Goal: Information Seeking & Learning: Learn about a topic

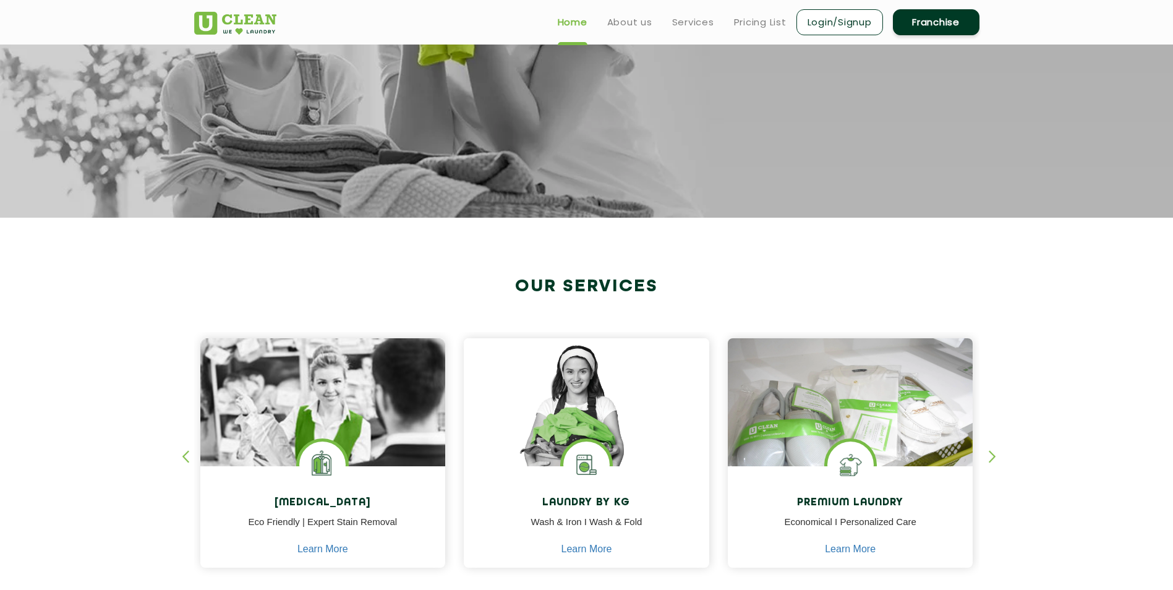
scroll to position [97, 0]
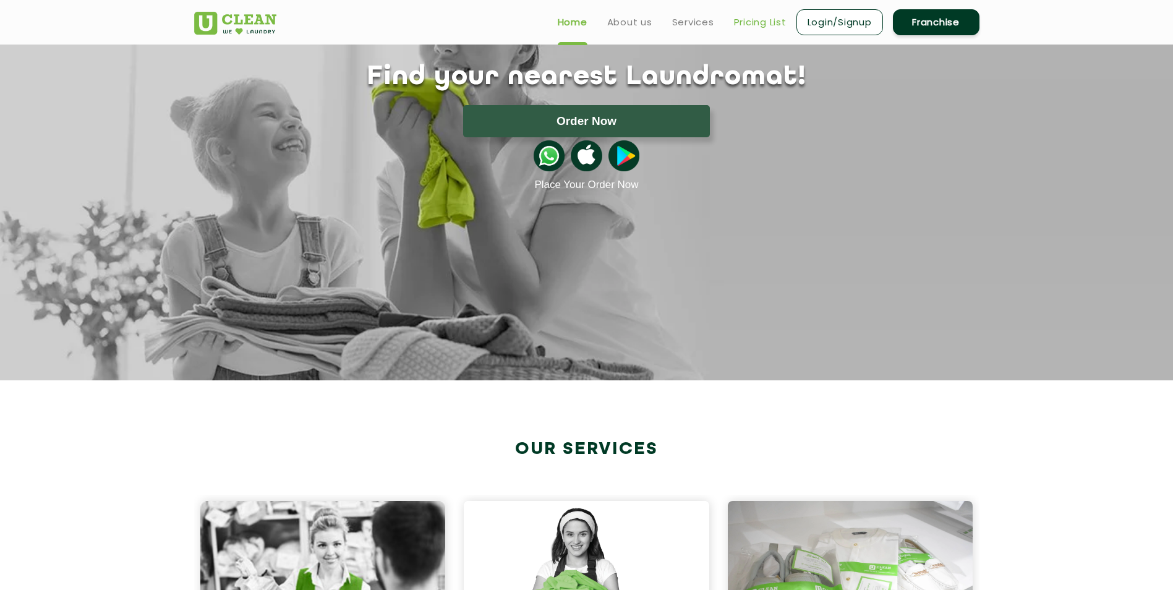
click at [760, 25] on link "Pricing List" at bounding box center [760, 22] width 53 height 15
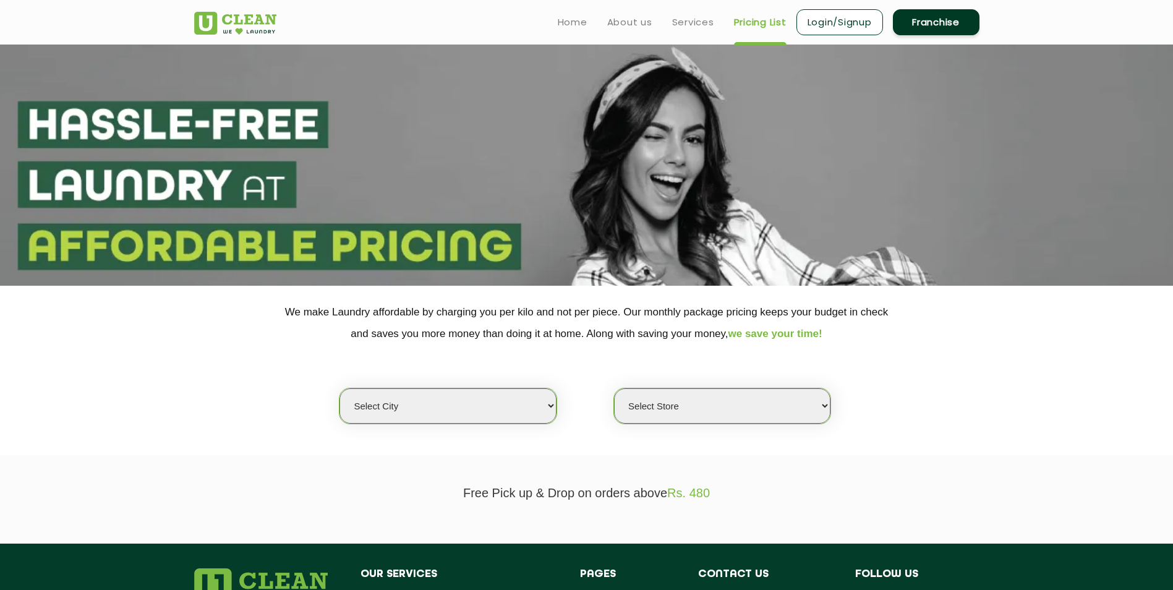
click at [480, 400] on select "Select city [GEOGRAPHIC_DATA] [GEOGRAPHIC_DATA] [GEOGRAPHIC_DATA] [GEOGRAPHIC_D…" at bounding box center [448, 405] width 216 height 35
select select "2"
click at [340, 388] on select "Select city [GEOGRAPHIC_DATA] [GEOGRAPHIC_DATA] [GEOGRAPHIC_DATA] [GEOGRAPHIC_D…" at bounding box center [448, 405] width 216 height 35
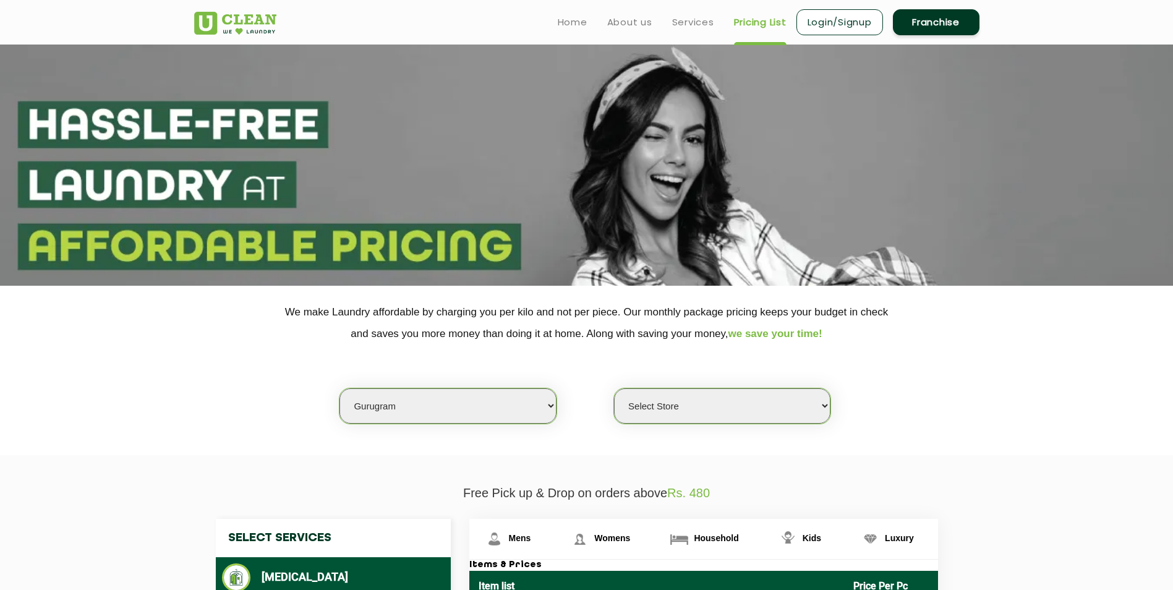
click at [653, 404] on select "Select Store [GEOGRAPHIC_DATA] Sector 66 [GEOGRAPHIC_DATA] Phase [GEOGRAPHIC_DA…" at bounding box center [722, 405] width 216 height 35
select select "374"
click at [614, 388] on select "Select Store [GEOGRAPHIC_DATA] Sector 66 [GEOGRAPHIC_DATA] Phase [GEOGRAPHIC_DA…" at bounding box center [722, 405] width 216 height 35
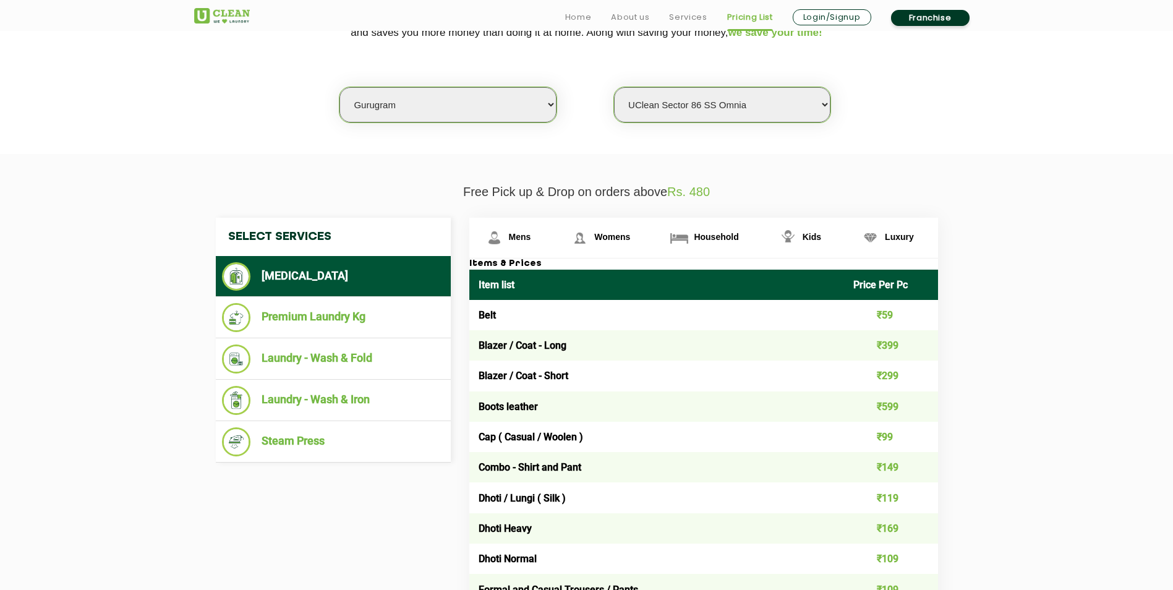
scroll to position [309, 0]
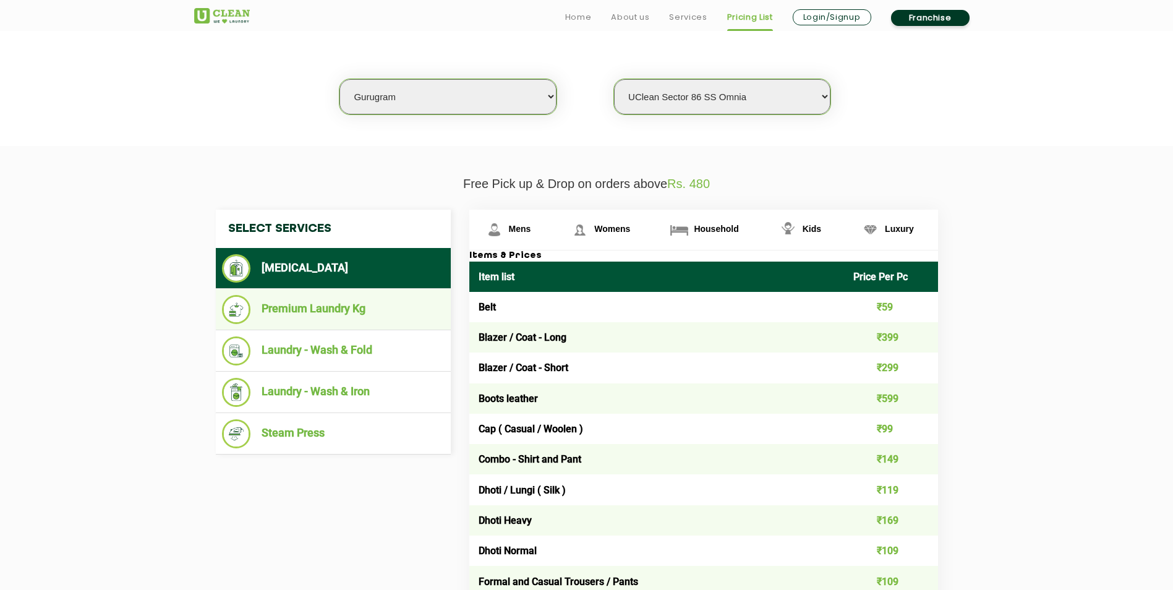
click at [315, 305] on li "Premium Laundry Kg" at bounding box center [333, 309] width 223 height 29
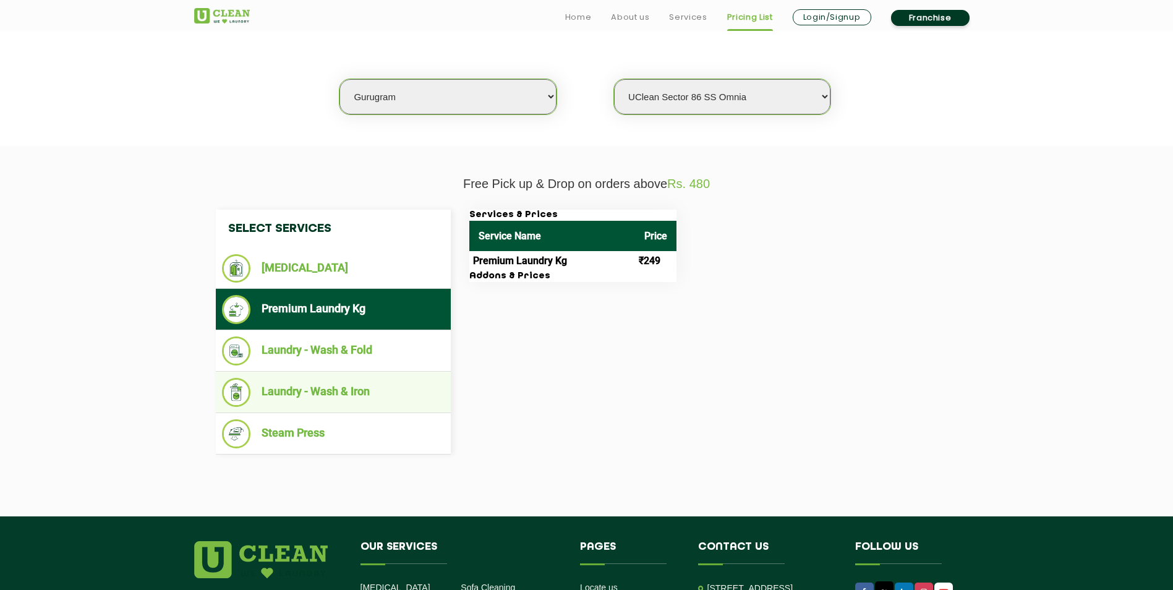
click at [308, 384] on li "Laundry - Wash & Iron" at bounding box center [333, 392] width 223 height 29
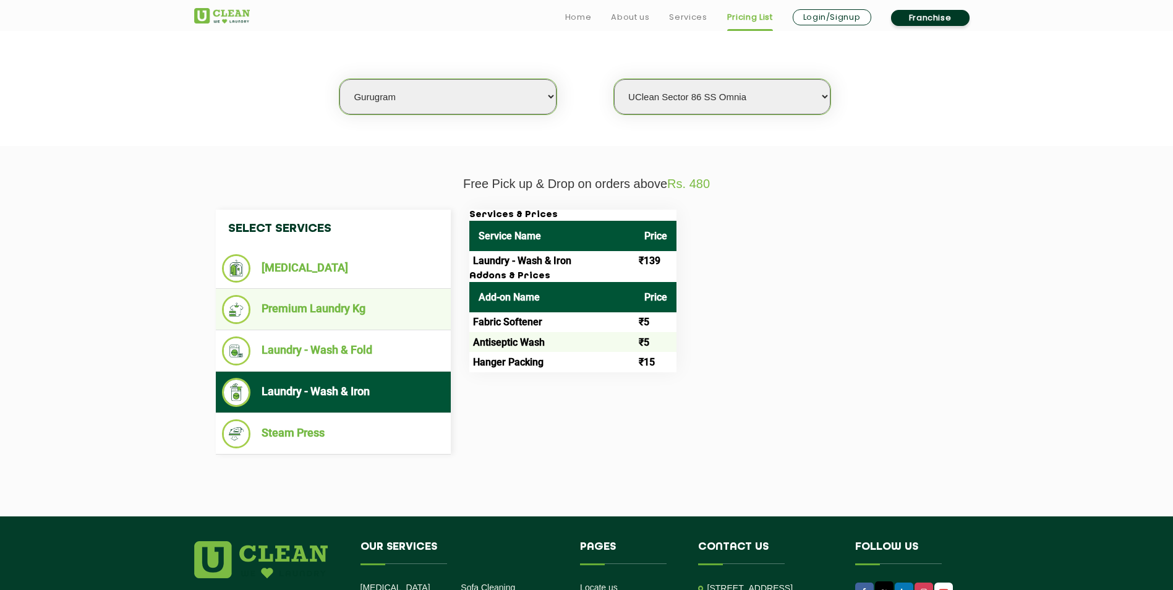
click at [317, 303] on li "Premium Laundry Kg" at bounding box center [333, 309] width 223 height 29
